Goal: Register for event/course

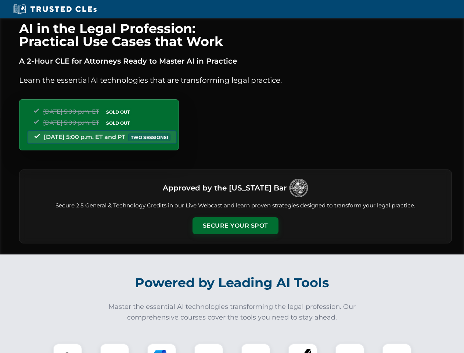
click at [235, 226] on button "Secure Your Spot" at bounding box center [235, 225] width 86 height 17
click at [68, 348] on img at bounding box center [67, 357] width 21 height 21
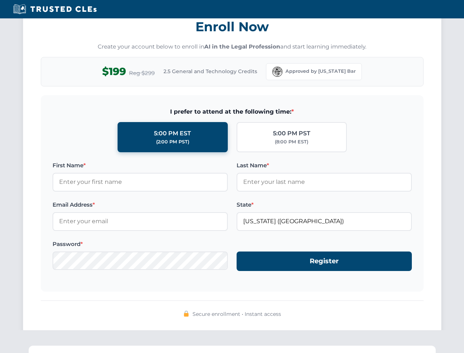
scroll to position [721, 0]
